Goal: Information Seeking & Learning: Learn about a topic

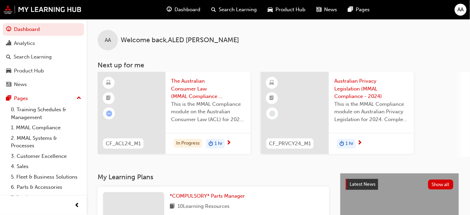
click at [188, 96] on span "The Australian Consumer Law (MMAL Compliance - 2024)" at bounding box center [208, 88] width 74 height 23
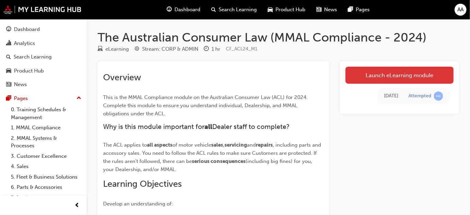
click at [399, 77] on link "Launch eLearning module" at bounding box center [400, 75] width 108 height 17
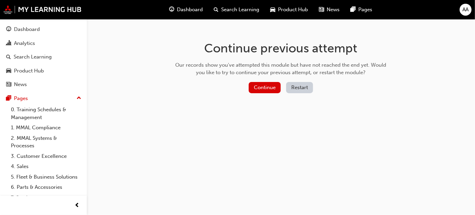
click at [300, 87] on button "Restart" at bounding box center [299, 87] width 27 height 11
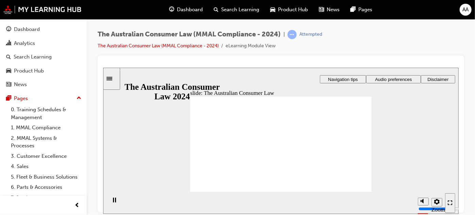
click at [451, 200] on icon "Enter full-screen (Ctrl+Alt+F)" at bounding box center [451, 201] width 2 height 2
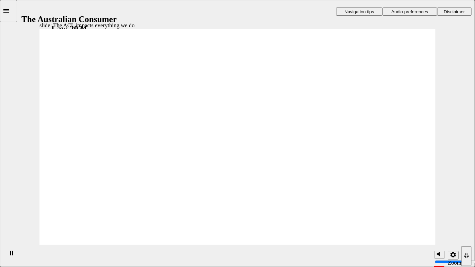
radio input "true"
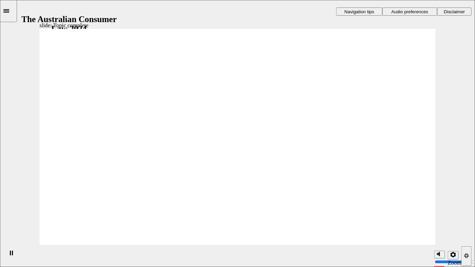
drag, startPoint x: 241, startPoint y: 98, endPoint x: 161, endPoint y: 167, distance: 105.4
drag, startPoint x: 267, startPoint y: 115, endPoint x: 187, endPoint y: 181, distance: 104.4
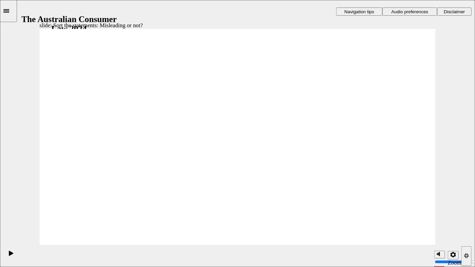
drag, startPoint x: 249, startPoint y: 103, endPoint x: 167, endPoint y: 167, distance: 104.5
drag, startPoint x: 252, startPoint y: 104, endPoint x: 167, endPoint y: 174, distance: 110.0
drag, startPoint x: 252, startPoint y: 107, endPoint x: 177, endPoint y: 170, distance: 98.5
drag, startPoint x: 242, startPoint y: 116, endPoint x: 165, endPoint y: 176, distance: 97.7
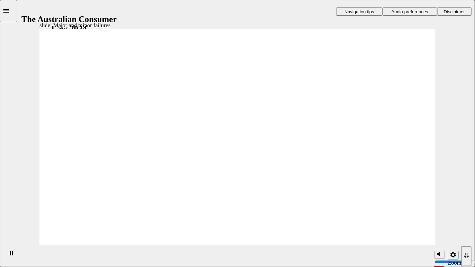
drag, startPoint x: 233, startPoint y: 104, endPoint x: 346, endPoint y: 182, distance: 136.9
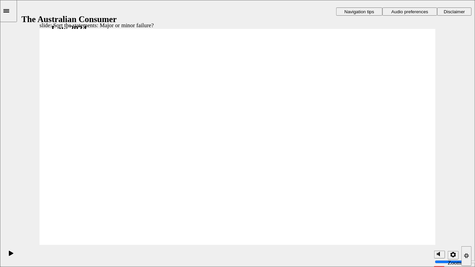
drag, startPoint x: 227, startPoint y: 119, endPoint x: 128, endPoint y: 196, distance: 125.6
drag, startPoint x: 260, startPoint y: 111, endPoint x: 376, endPoint y: 187, distance: 138.4
drag, startPoint x: 251, startPoint y: 116, endPoint x: 140, endPoint y: 189, distance: 133.2
drag, startPoint x: 229, startPoint y: 102, endPoint x: 131, endPoint y: 177, distance: 123.3
drag, startPoint x: 232, startPoint y: 101, endPoint x: 363, endPoint y: 179, distance: 152.1
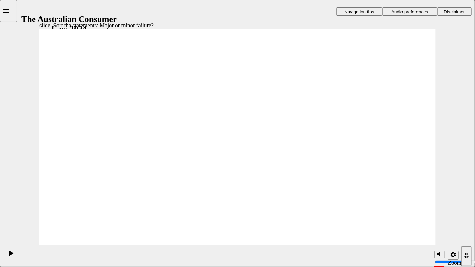
drag, startPoint x: 245, startPoint y: 116, endPoint x: 128, endPoint y: 191, distance: 139.0
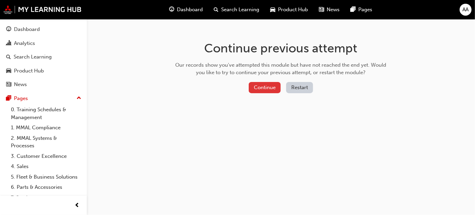
click at [265, 87] on button "Continue" at bounding box center [265, 87] width 32 height 11
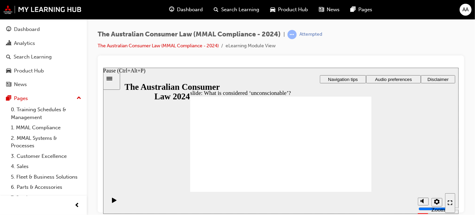
click at [112, 202] on icon "Pause (Ctrl+Alt+P)" at bounding box center [114, 199] width 4 height 5
click at [448, 200] on icon "Enter full-screen (Ctrl+Alt+F)" at bounding box center [449, 202] width 5 height 5
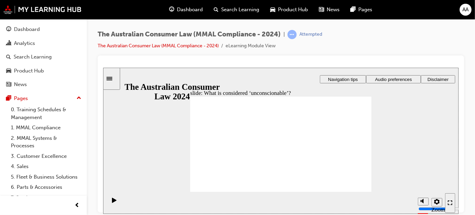
click at [112, 76] on icon "Sidebar Toggle" at bounding box center [111, 78] width 10 height 4
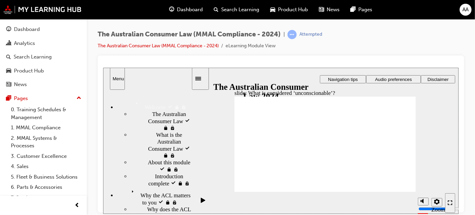
drag, startPoint x: 190, startPoint y: 147, endPoint x: 182, endPoint y: 171, distance: 24.6
click at [182, 171] on div "Welcome Welcome The Australian Consumer Law visited The Australian Consumer Law" at bounding box center [147, 151] width 88 height 124
click at [200, 202] on icon "Pause (Ctrl+Alt+P)" at bounding box center [202, 199] width 4 height 5
click at [120, 81] on div "Menu" at bounding box center [117, 78] width 10 height 5
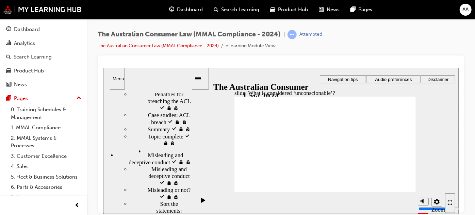
scroll to position [180, 0]
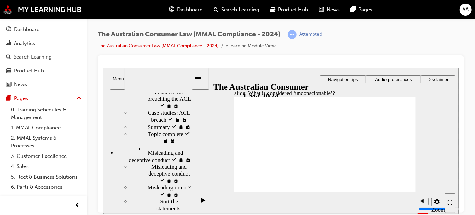
drag, startPoint x: 188, startPoint y: 109, endPoint x: 187, endPoint y: 164, distance: 55.5
click at [187, 164] on div "Welcome Welcome The Australian Consumer Law visited The Australian Consumer Law" at bounding box center [147, 151] width 88 height 124
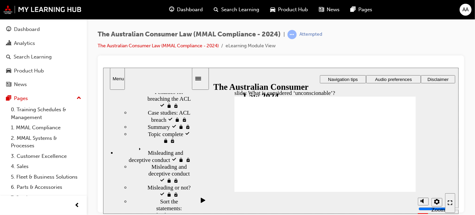
scroll to position [177, 0]
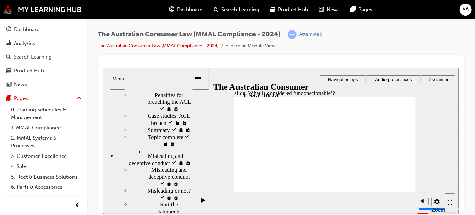
click at [203, 204] on div "Pause (Ctrl+Alt+P)" at bounding box center [203, 203] width 12 height 12
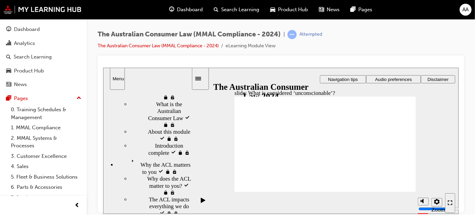
scroll to position [0, 0]
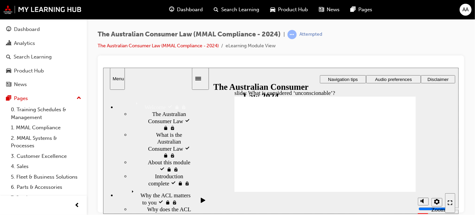
drag, startPoint x: 188, startPoint y: 164, endPoint x: 191, endPoint y: 106, distance: 57.9
click at [191, 106] on div "sidebar" at bounding box center [147, 111] width 88 height 34
click at [136, 103] on div "Welcome Welcome" at bounding box center [153, 105] width 75 height 12
click at [136, 103] on span "Welcome visited" at bounding box center [152, 102] width 38 height 7
click at [152, 114] on span "The Australian Consumer Law visited" at bounding box center [171, 121] width 39 height 20
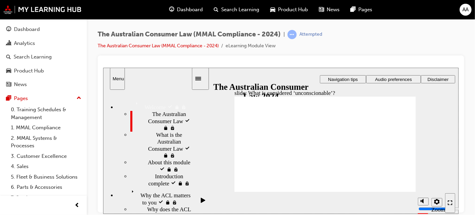
click at [158, 136] on span "What is the Australian Consumer Law visited" at bounding box center [173, 144] width 35 height 27
click at [200, 202] on icon "Pause (Ctrl+Alt+P)" at bounding box center [202, 199] width 4 height 5
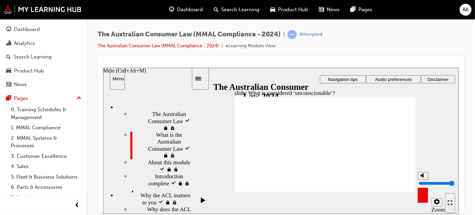
click at [425, 178] on icon "Mute (Ctrl+Alt+M)" at bounding box center [422, 175] width 5 height 5
click at [425, 178] on icon "Unmute (Ctrl+Alt+M)" at bounding box center [422, 175] width 5 height 5
type input "8"
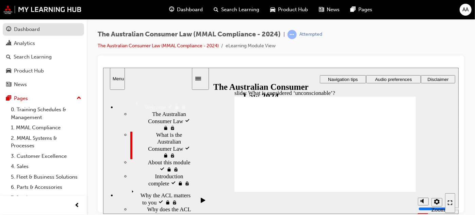
click at [37, 33] on div "Dashboard" at bounding box center [43, 29] width 75 height 9
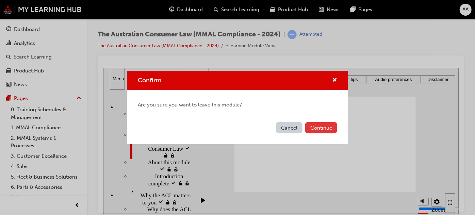
click at [315, 126] on button "Continue" at bounding box center [321, 127] width 32 height 11
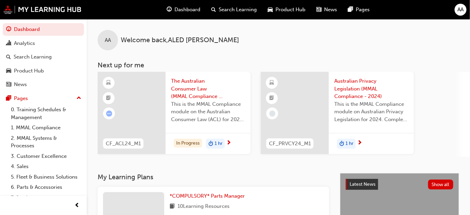
click at [194, 98] on span "The Australian Consumer Law (MMAL Compliance - 2024)" at bounding box center [208, 88] width 74 height 23
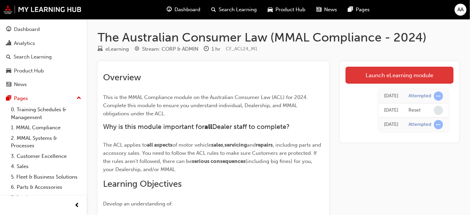
click at [420, 72] on link "Launch eLearning module" at bounding box center [400, 75] width 108 height 17
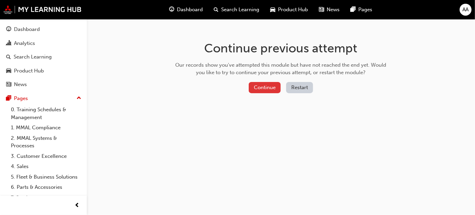
click at [269, 86] on button "Continue" at bounding box center [265, 87] width 32 height 11
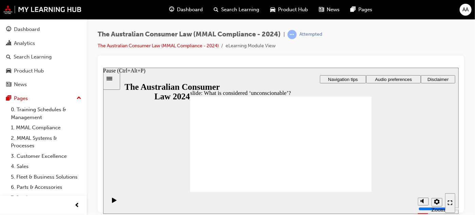
click at [112, 202] on icon "Pause (Ctrl+Alt+P)" at bounding box center [114, 199] width 4 height 5
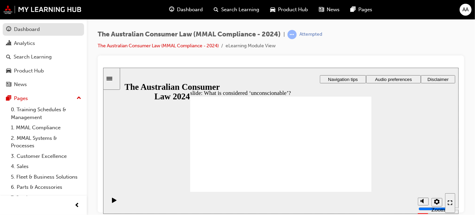
click at [21, 31] on div "Dashboard" at bounding box center [27, 30] width 26 height 8
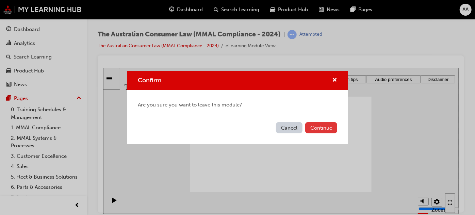
click at [318, 127] on button "Continue" at bounding box center [321, 127] width 32 height 11
